Goal: Transaction & Acquisition: Purchase product/service

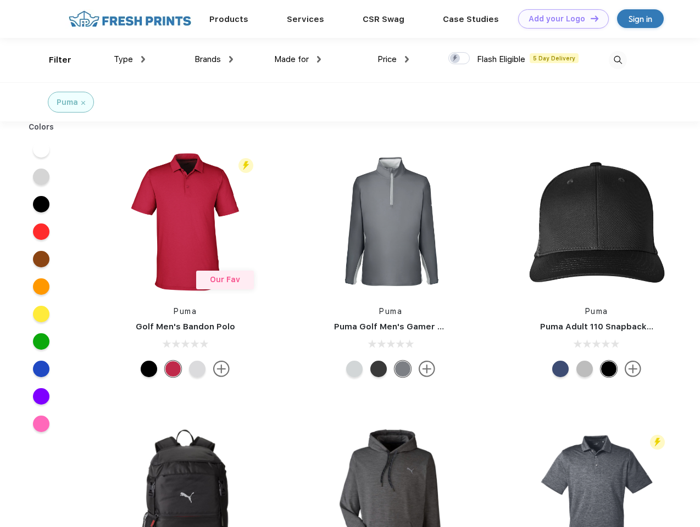
click at [559, 19] on link "Add your Logo Design Tool" at bounding box center [563, 18] width 91 height 19
click at [0, 0] on div "Design Tool" at bounding box center [0, 0] width 0 height 0
click at [590, 18] on link "Add your Logo Design Tool" at bounding box center [563, 18] width 91 height 19
click at [53, 60] on div "Filter" at bounding box center [60, 60] width 23 height 13
click at [130, 59] on span "Type" at bounding box center [123, 59] width 19 height 10
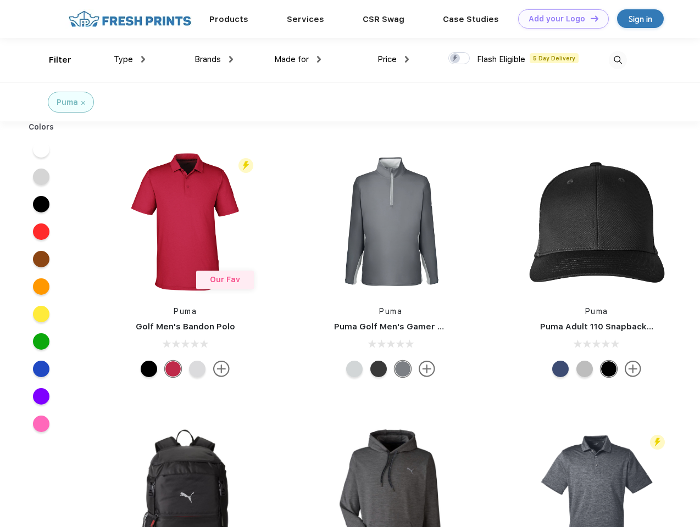
click at [214, 59] on span "Brands" at bounding box center [208, 59] width 26 height 10
click at [298, 59] on span "Made for" at bounding box center [291, 59] width 35 height 10
click at [393, 59] on span "Price" at bounding box center [386, 59] width 19 height 10
click at [459, 59] on div at bounding box center [458, 58] width 21 height 12
click at [455, 59] on input "checkbox" at bounding box center [451, 55] width 7 height 7
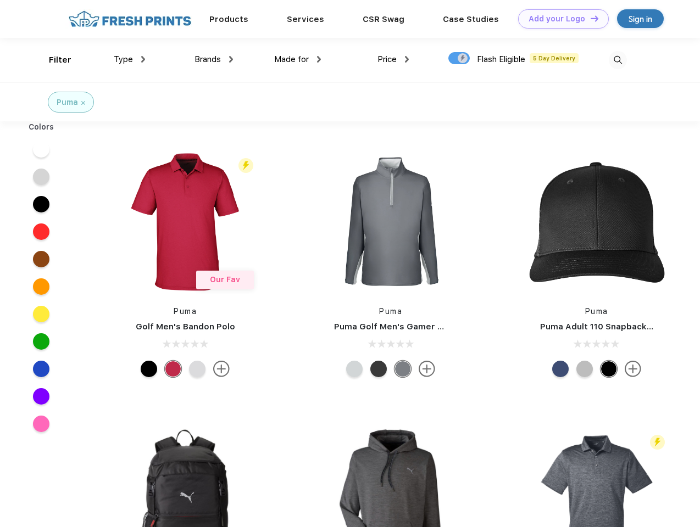
click at [618, 60] on img at bounding box center [618, 60] width 18 height 18
